Goal: Use online tool/utility: Use online tool/utility

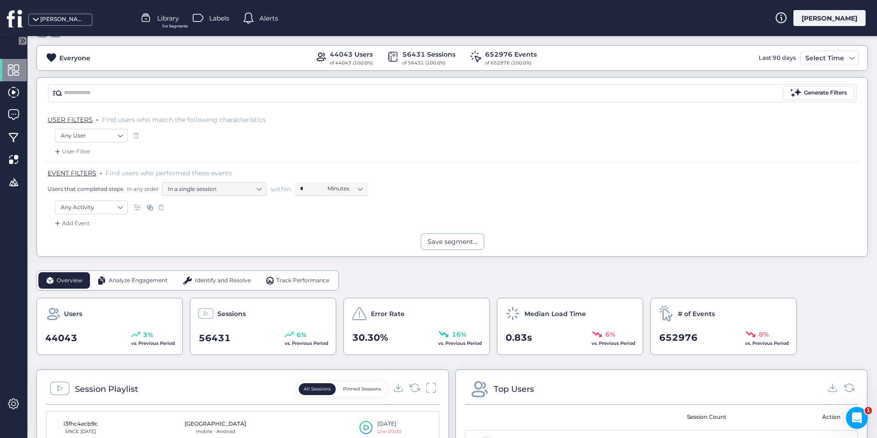
scroll to position [91, 0]
click at [17, 129] on div at bounding box center [13, 137] width 27 height 22
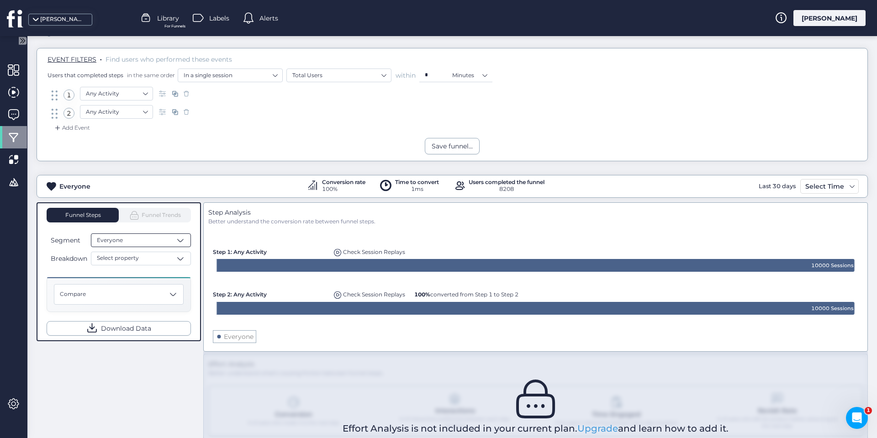
click at [133, 243] on div "Everyone" at bounding box center [141, 240] width 100 height 14
click at [149, 139] on div "Save funnel..." at bounding box center [452, 146] width 831 height 16
click at [161, 90] on span at bounding box center [163, 93] width 9 height 9
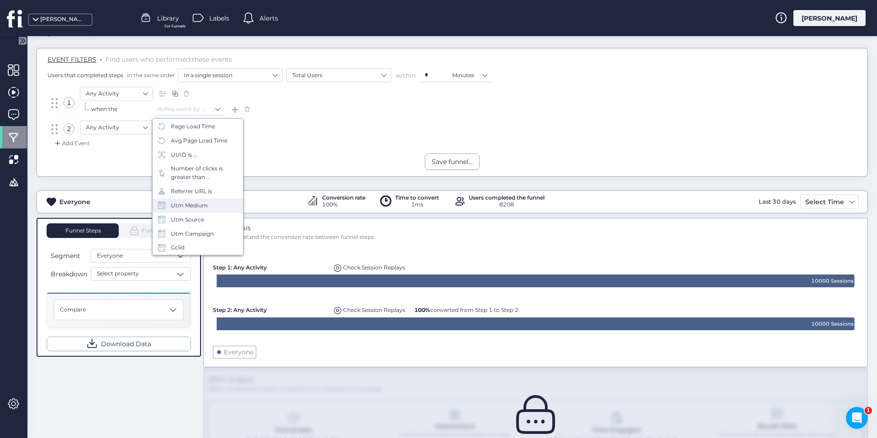
scroll to position [264, 0]
click at [191, 204] on div "Utm Medium" at bounding box center [189, 206] width 37 height 9
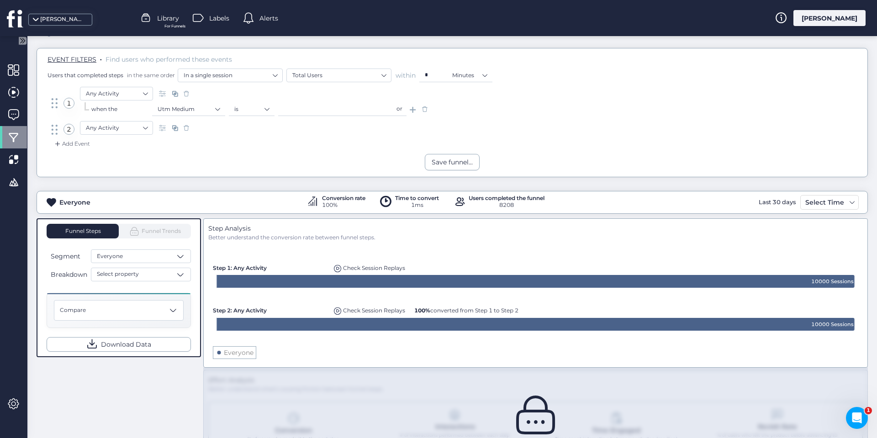
click at [306, 108] on input "text" at bounding box center [335, 109] width 114 height 14
type input "*"
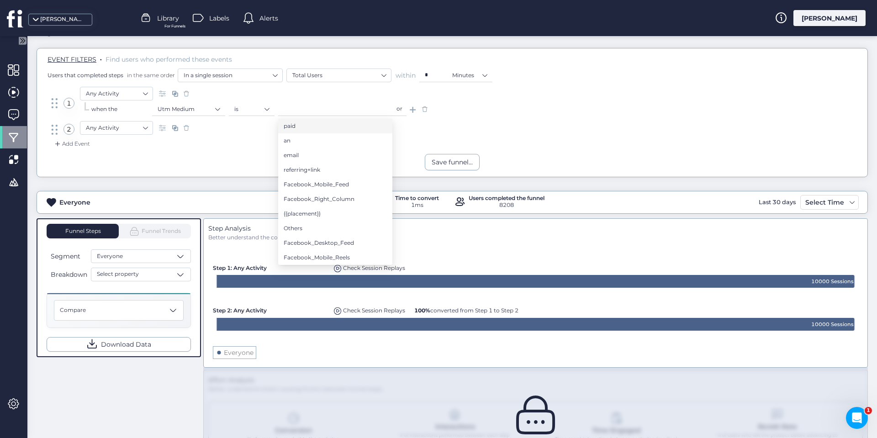
click at [312, 125] on li "paid" at bounding box center [335, 126] width 114 height 15
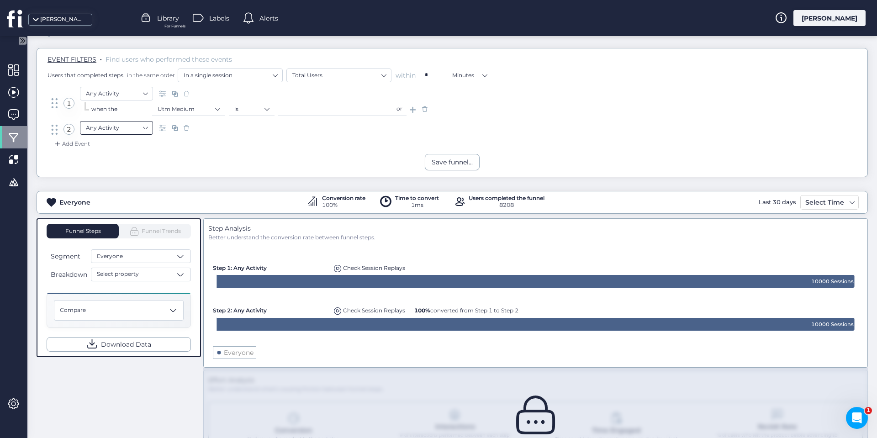
click at [141, 129] on nz-select-item "Any Activity" at bounding box center [116, 128] width 61 height 14
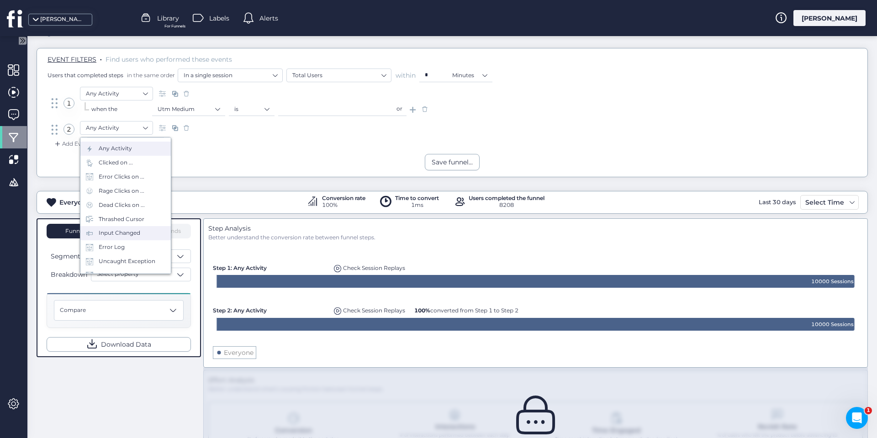
scroll to position [40, 0]
click at [127, 264] on div "Visited URL is ..." at bounding box center [120, 267] width 42 height 9
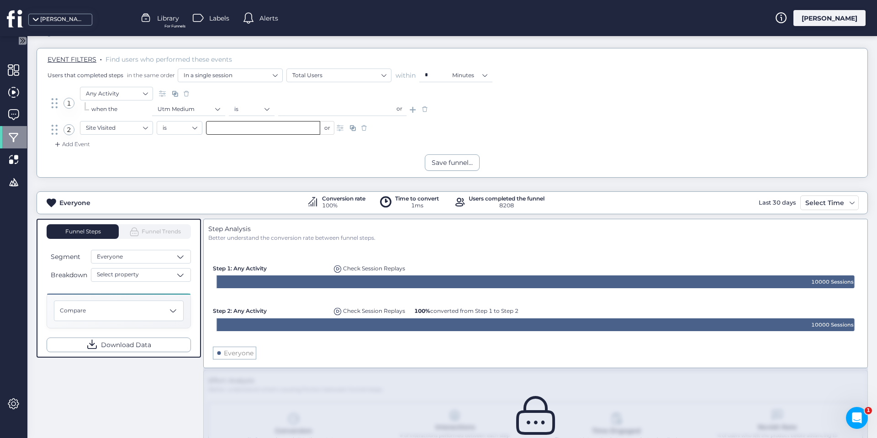
click at [218, 131] on input "text" at bounding box center [263, 128] width 114 height 14
click at [228, 157] on span "/success" at bounding box center [223, 159] width 23 height 10
type input "********"
click at [146, 95] on nz-select-item "Any Activity" at bounding box center [116, 94] width 61 height 14
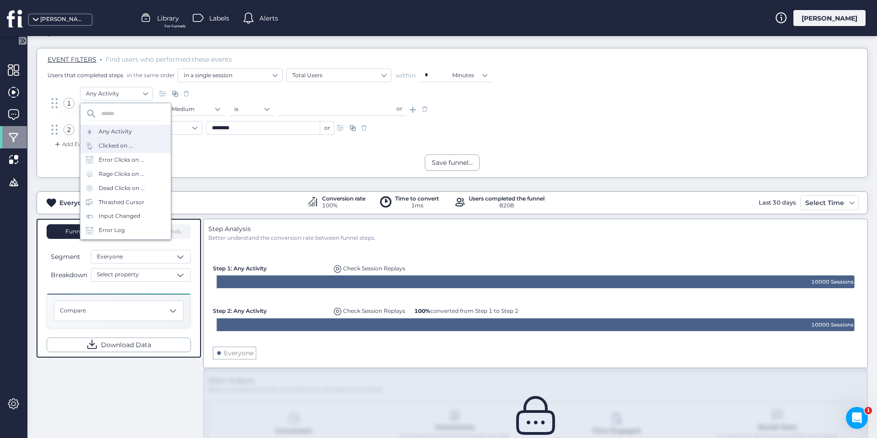
click at [129, 144] on div "Clicked on ..." at bounding box center [116, 146] width 34 height 9
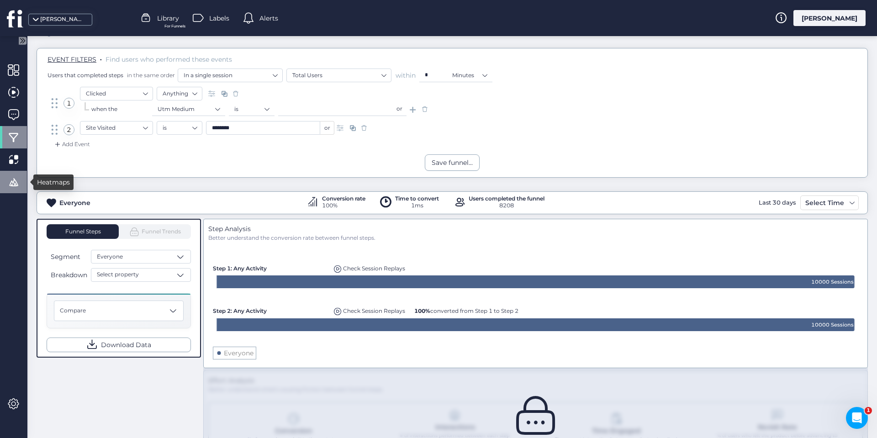
click at [16, 181] on span at bounding box center [13, 181] width 11 height 11
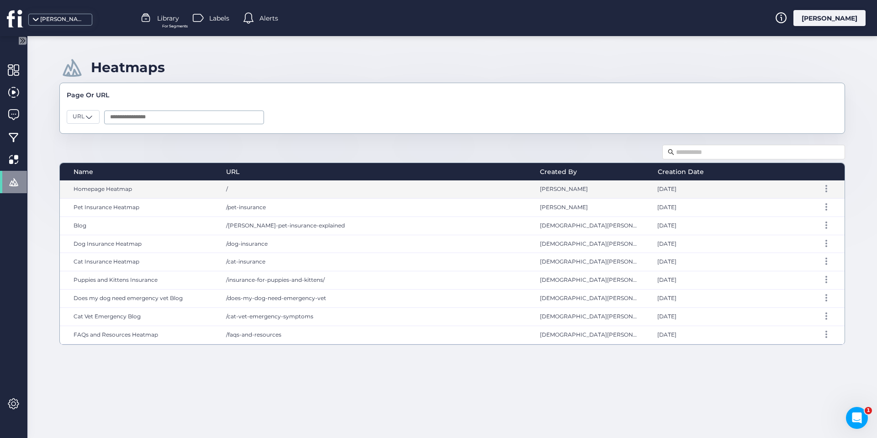
click at [237, 189] on div "/" at bounding box center [374, 189] width 314 height 18
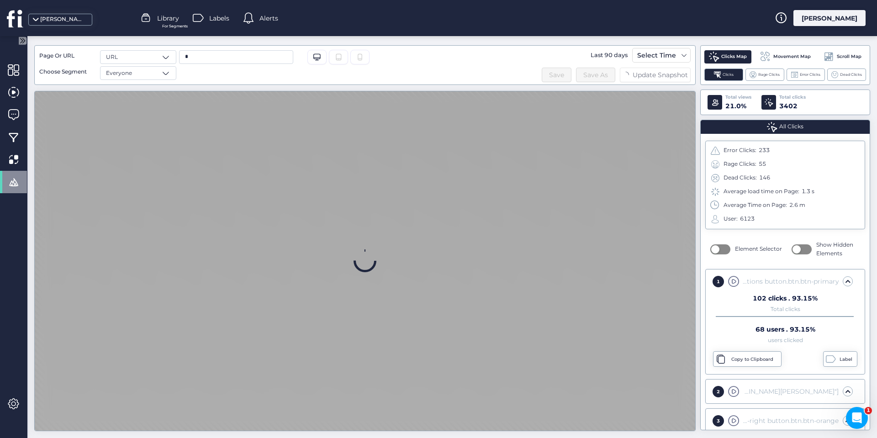
click at [681, 57] on span at bounding box center [684, 55] width 7 height 7
